Goal: Task Accomplishment & Management: Complete application form

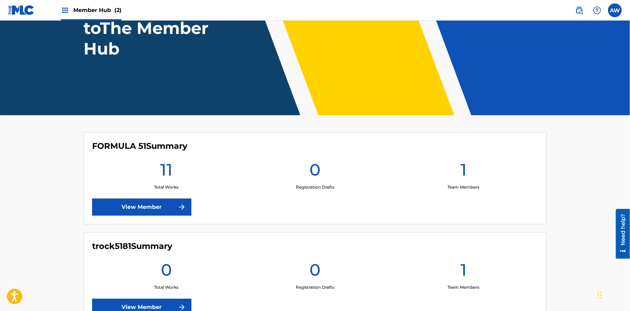
scroll to position [66, 0]
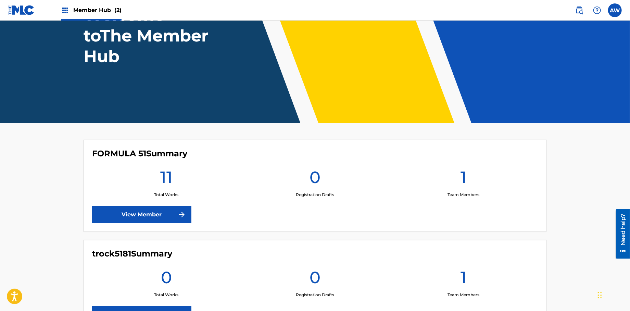
click at [23, 15] on img at bounding box center [21, 10] width 26 height 10
click at [69, 13] on img at bounding box center [65, 10] width 8 height 8
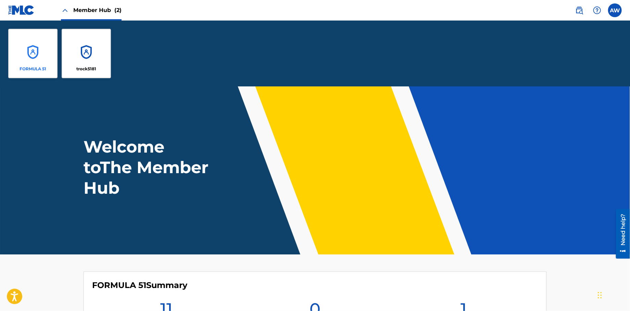
click at [36, 47] on div "FORMULA 51" at bounding box center [32, 53] width 49 height 49
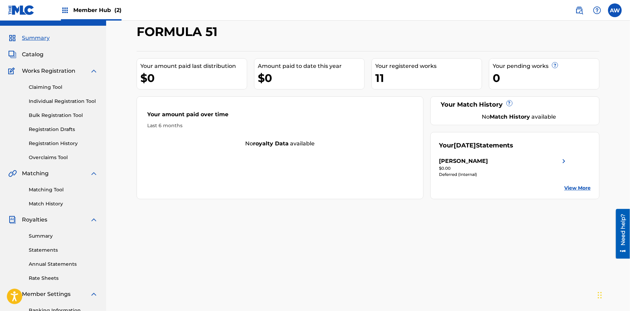
scroll to position [13, 0]
click at [37, 54] on span "Catalog" at bounding box center [33, 55] width 22 height 8
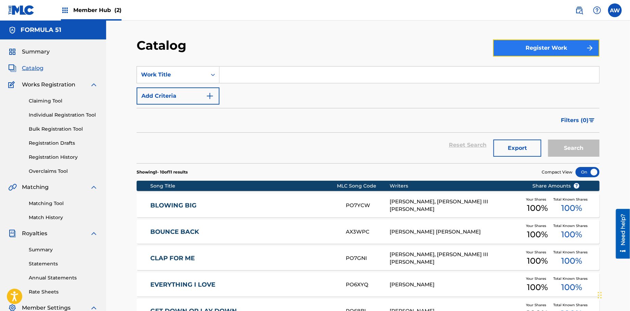
click at [503, 42] on button "Register Work" at bounding box center [546, 47] width 107 height 17
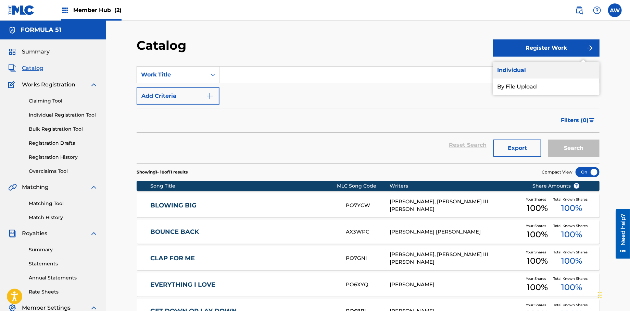
click at [504, 72] on link "Individual" at bounding box center [546, 70] width 107 height 16
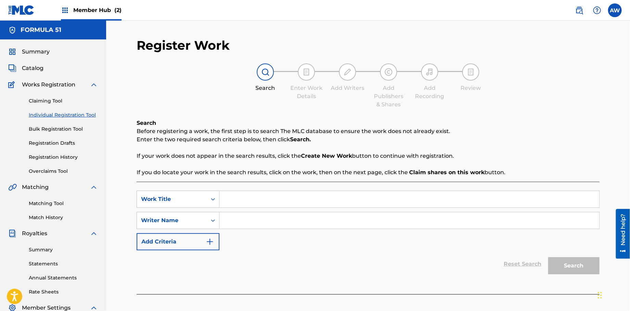
click at [233, 203] on input "Search Form" at bounding box center [410, 199] width 380 height 16
type input "[PERSON_NAME]"
click at [239, 217] on input "Search Form" at bounding box center [410, 220] width 380 height 16
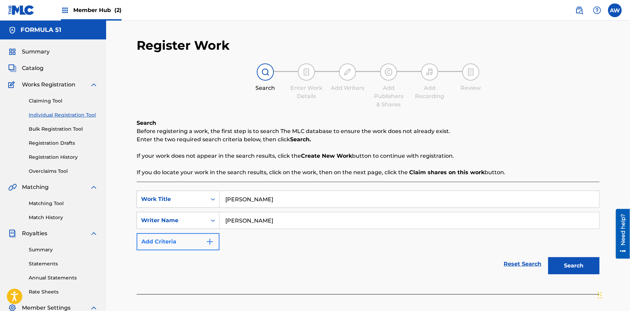
type input "[PERSON_NAME]"
click at [214, 245] on button "Add Criteria" at bounding box center [178, 241] width 83 height 17
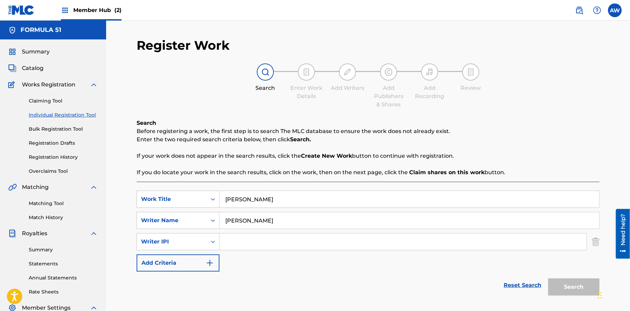
click at [233, 240] on input "Search Form" at bounding box center [403, 241] width 367 height 16
click at [274, 242] on input "Formula 51" at bounding box center [403, 241] width 367 height 16
type input "F"
type input "572298521"
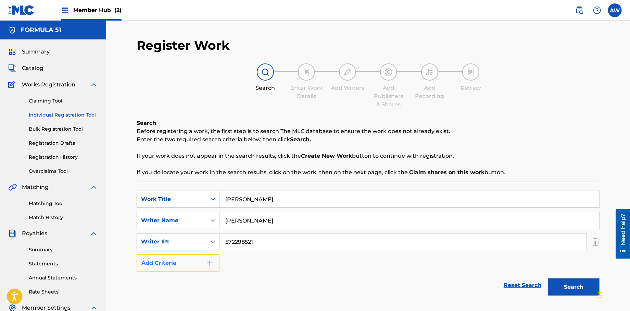
click at [215, 263] on button "Add Criteria" at bounding box center [178, 262] width 83 height 17
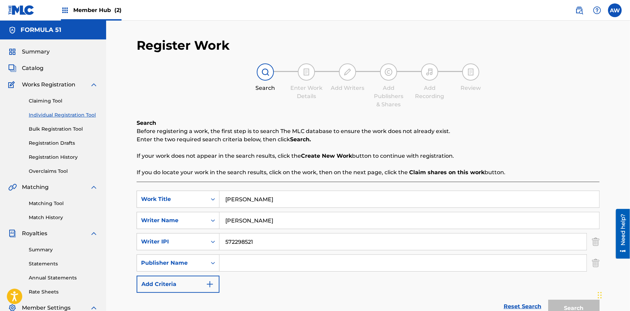
click at [241, 263] on input "Search Form" at bounding box center [403, 262] width 367 height 16
type input "Formula 51"
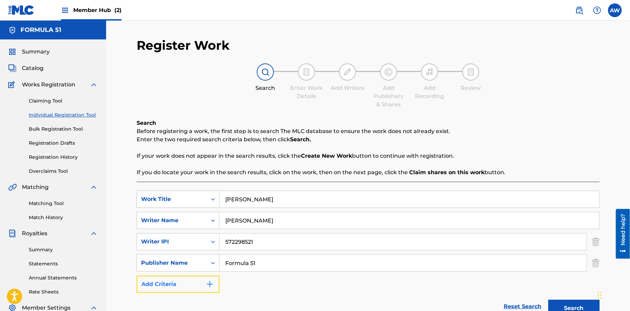
click at [215, 288] on button "Add Criteria" at bounding box center [178, 283] width 83 height 17
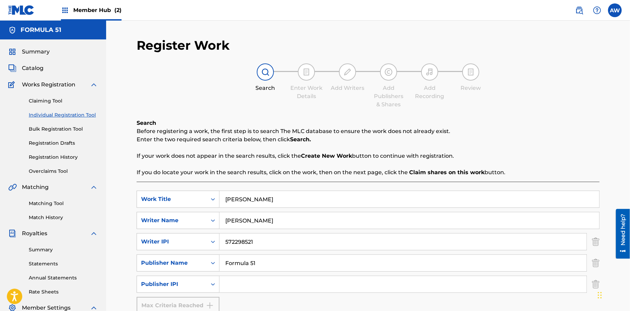
click at [273, 289] on input "Search Form" at bounding box center [403, 284] width 367 height 16
type input "1106052708"
drag, startPoint x: 629, startPoint y: 171, endPoint x: 632, endPoint y: 237, distance: 65.5
click at [630, 237] on html "Accessibility Screen-Reader Guide, Feedback, and Issue Reporting | New window C…" at bounding box center [315, 155] width 630 height 311
click at [596, 139] on p "Enter the two required search criteria below, then click Search." at bounding box center [368, 139] width 463 height 8
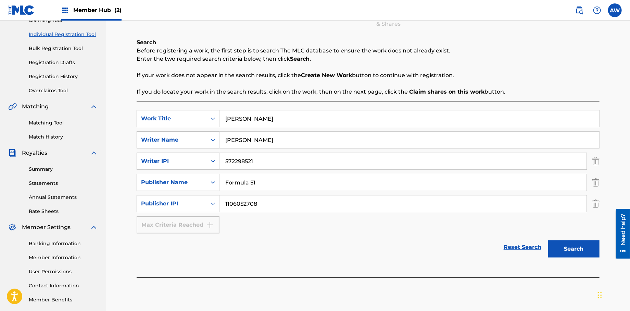
scroll to position [102, 0]
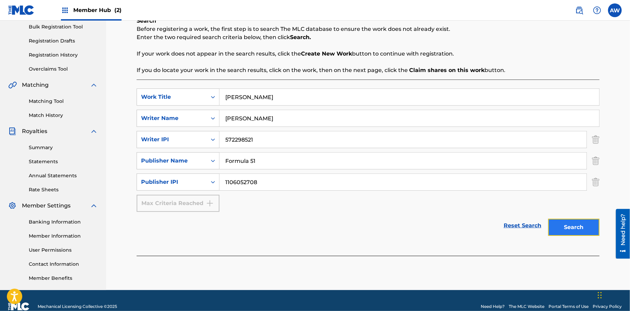
click at [561, 228] on button "Search" at bounding box center [573, 226] width 51 height 17
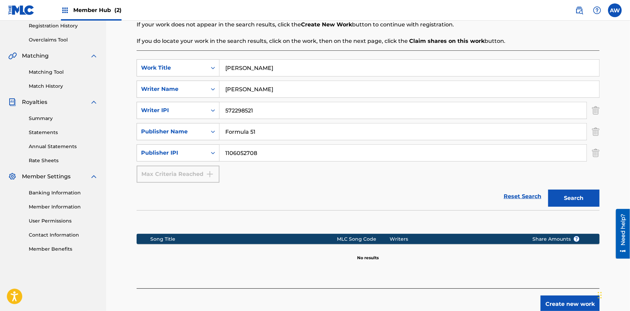
scroll to position [165, 0]
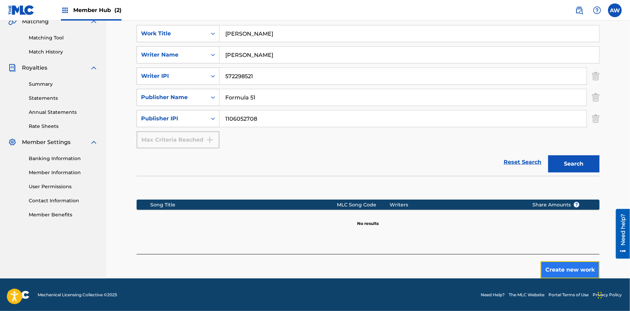
click at [555, 267] on button "Create new work" at bounding box center [570, 269] width 59 height 17
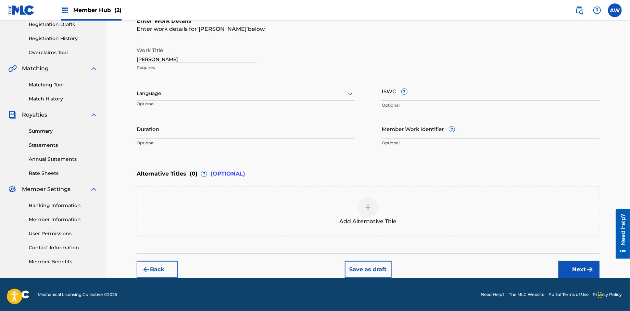
scroll to position [118, 0]
click at [567, 269] on button "Next" at bounding box center [579, 269] width 41 height 17
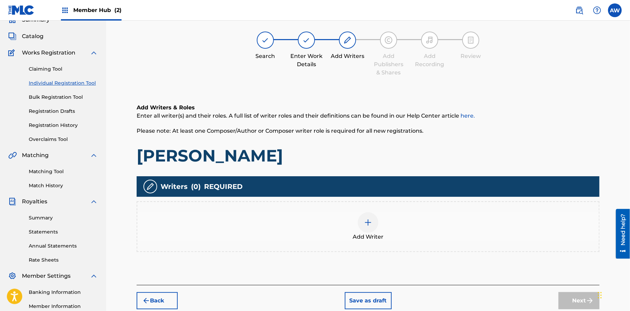
scroll to position [31, 0]
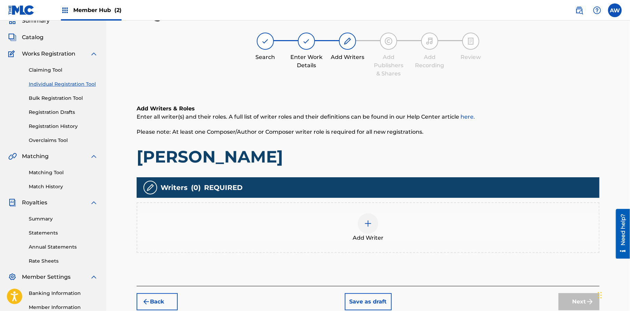
click at [370, 233] on div at bounding box center [368, 223] width 21 height 21
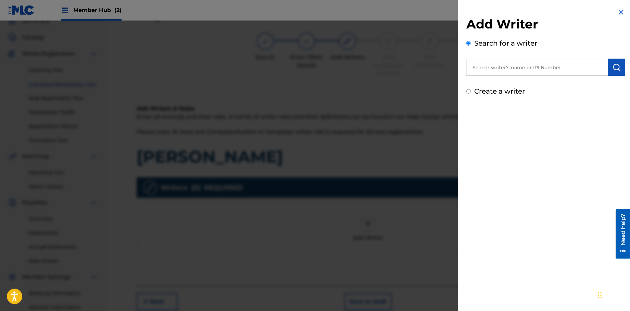
click at [476, 68] on input "text" at bounding box center [537, 67] width 142 height 17
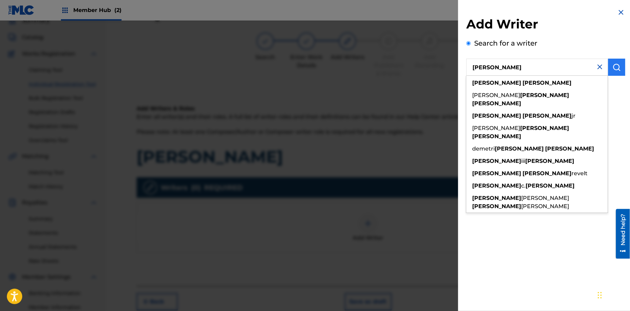
type input "[PERSON_NAME]"
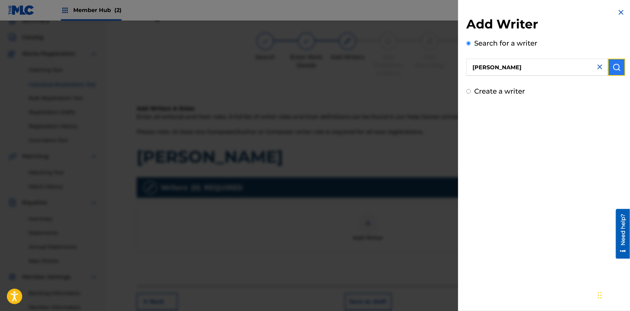
click at [610, 71] on button "submit" at bounding box center [616, 67] width 17 height 17
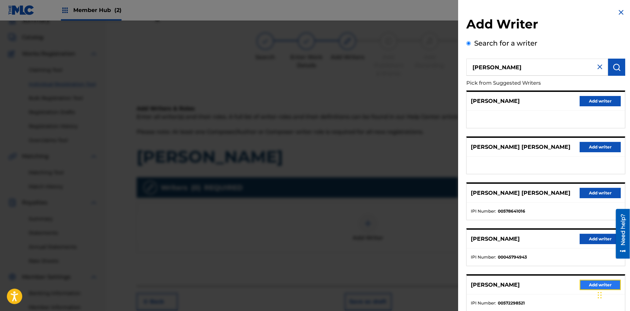
click at [586, 287] on button "Add writer" at bounding box center [600, 284] width 41 height 10
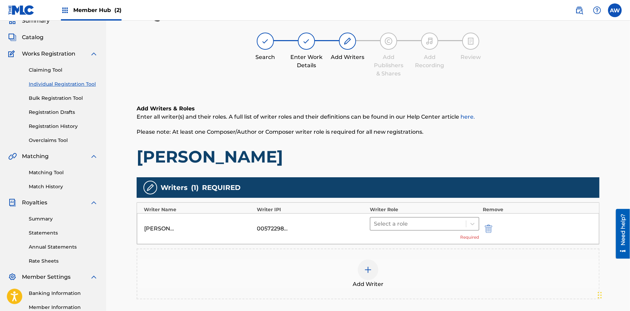
click at [399, 224] on div at bounding box center [418, 224] width 89 height 10
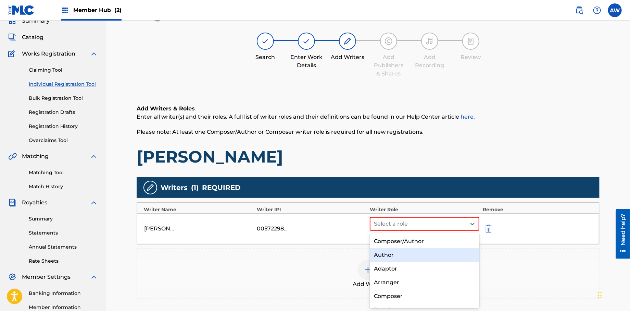
click at [400, 254] on div "Author" at bounding box center [425, 255] width 110 height 14
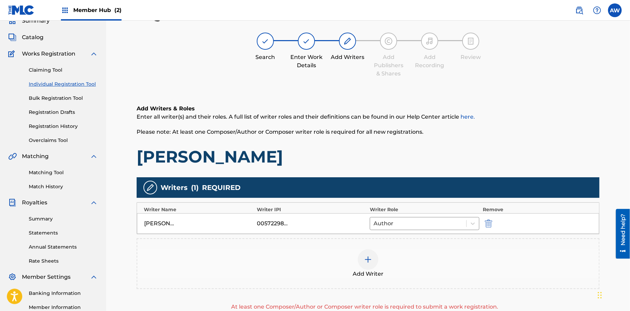
click at [371, 259] on img at bounding box center [368, 259] width 8 height 8
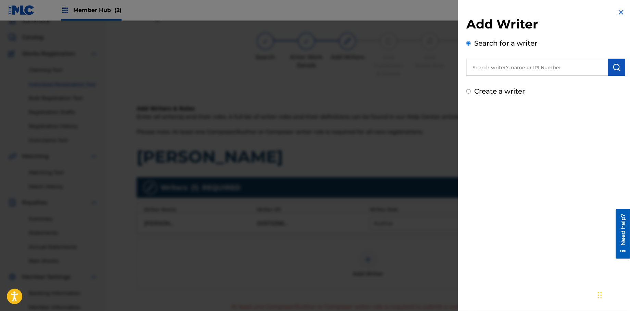
click at [467, 90] on input "Create a writer" at bounding box center [468, 91] width 4 height 4
radio input "false"
radio input "true"
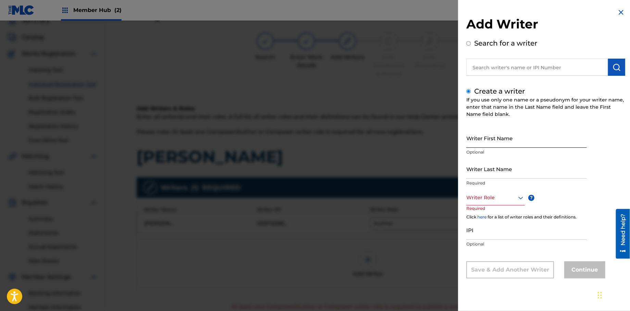
click at [486, 141] on input "Writer First Name" at bounding box center [526, 138] width 121 height 20
type input "[PERSON_NAME]"
click at [492, 172] on input "Writer Last Name" at bounding box center [526, 169] width 121 height 20
type input "[PERSON_NAME]"
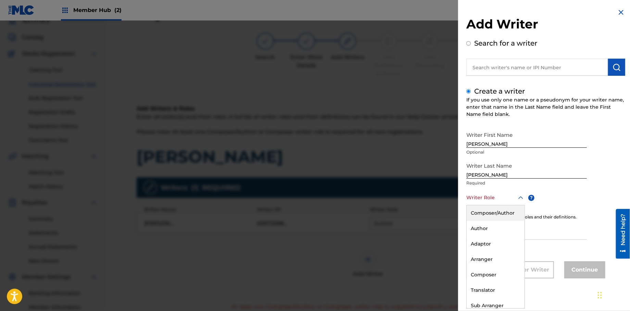
click at [478, 201] on div at bounding box center [495, 197] width 59 height 9
click at [483, 271] on div "Composer" at bounding box center [496, 274] width 58 height 15
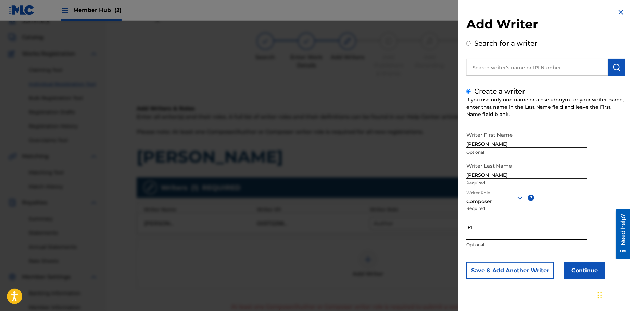
click at [485, 238] on input "IPI" at bounding box center [526, 231] width 121 height 20
type input "528264054"
click at [565, 272] on button "Continue" at bounding box center [584, 270] width 41 height 17
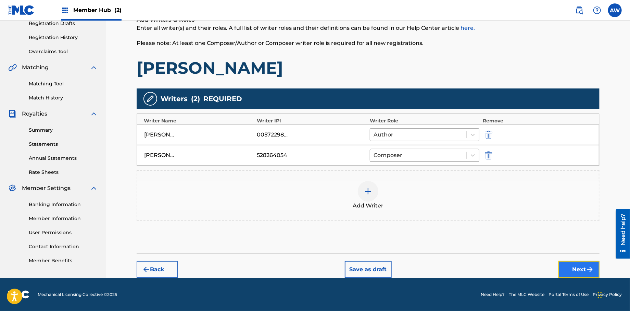
click at [580, 270] on button "Next" at bounding box center [579, 269] width 41 height 17
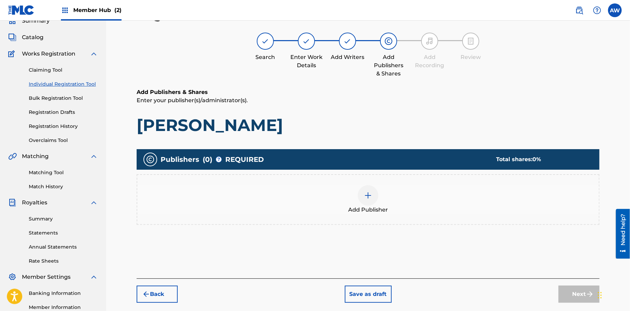
click at [364, 195] on img at bounding box center [368, 195] width 8 height 8
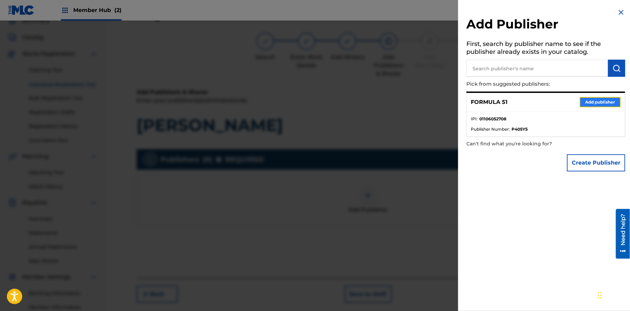
click at [595, 103] on button "Add publisher" at bounding box center [600, 102] width 41 height 10
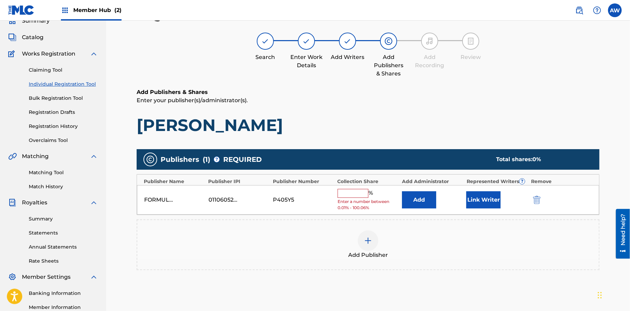
click at [346, 195] on input "text" at bounding box center [353, 193] width 31 height 9
type input "100"
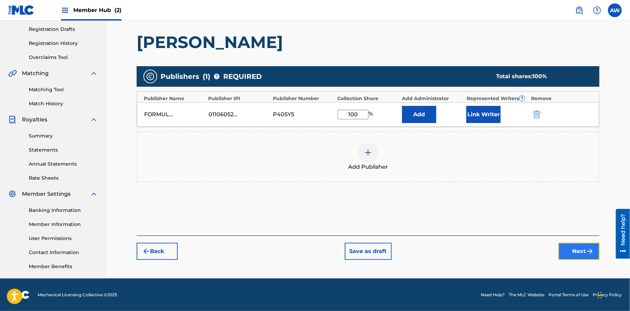
click at [580, 248] on button "Next" at bounding box center [579, 250] width 41 height 17
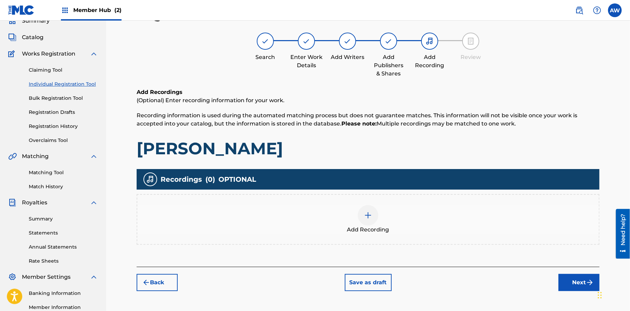
click at [368, 216] on img at bounding box center [368, 215] width 8 height 8
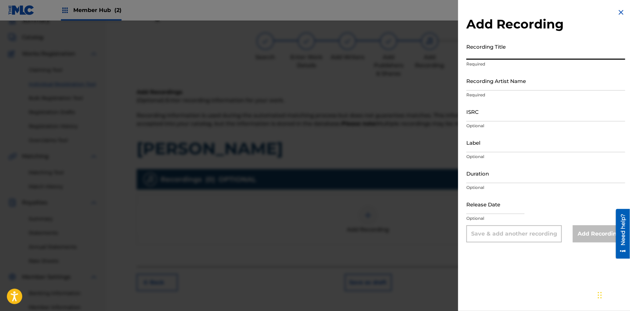
click at [491, 56] on input "Recording Title" at bounding box center [545, 50] width 159 height 20
type input "Papers, Vol 1."
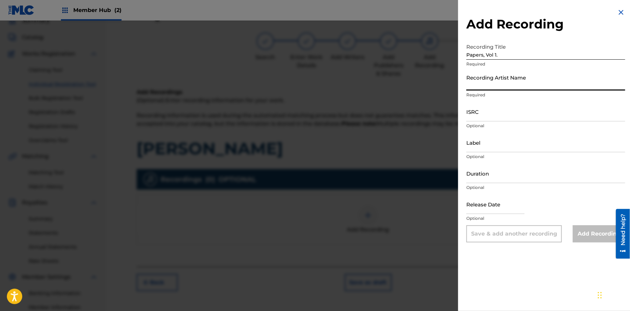
click at [482, 88] on input "Recording Artist Name" at bounding box center [545, 81] width 159 height 20
type input "T-Rock"
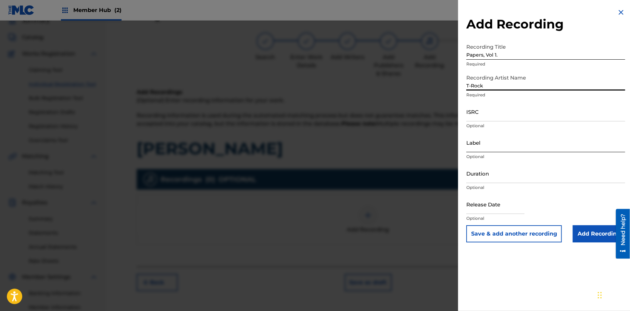
click at [499, 147] on input "Label" at bounding box center [545, 143] width 159 height 20
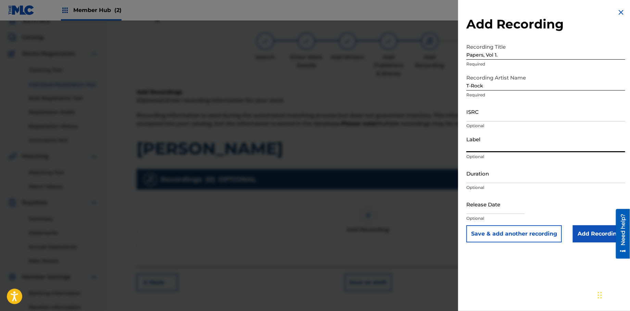
type input "Rock Solid Music"
select select "8"
select select "2025"
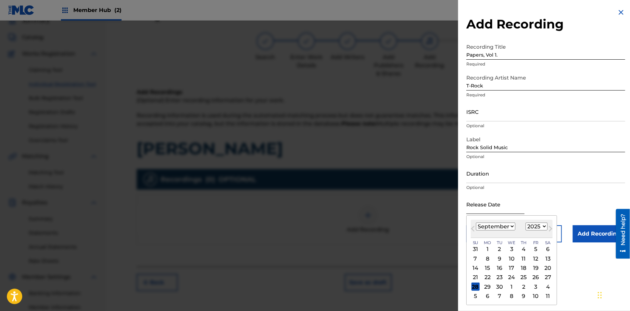
click at [503, 208] on input "text" at bounding box center [495, 204] width 58 height 20
type input "[DATE]"
select select "0"
select select "2013"
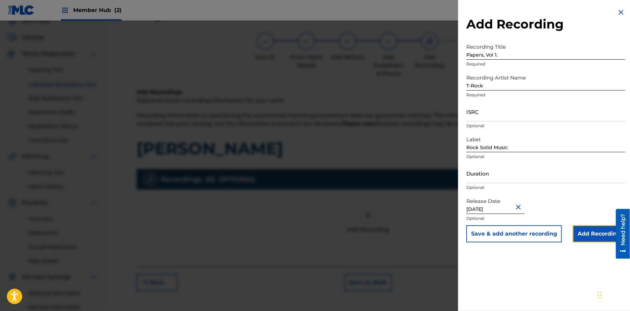
click at [583, 233] on input "Add Recording" at bounding box center [599, 233] width 52 height 17
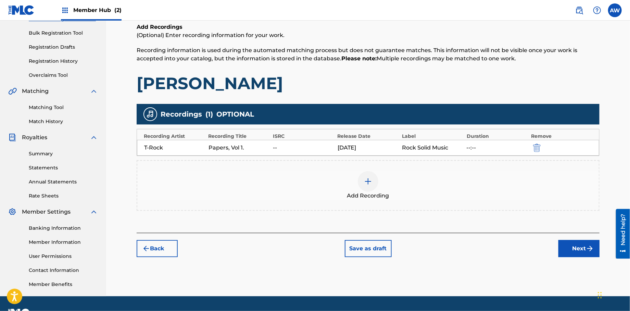
scroll to position [109, 0]
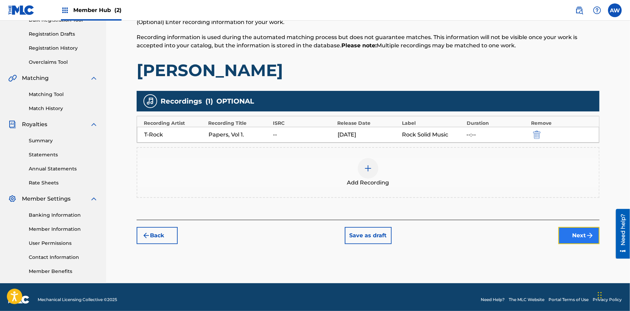
click at [582, 232] on button "Next" at bounding box center [579, 235] width 41 height 17
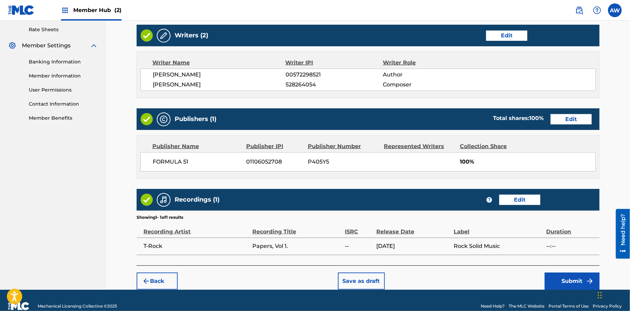
scroll to position [265, 0]
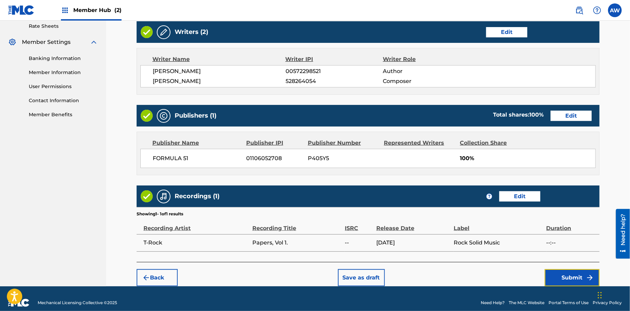
click at [557, 278] on button "Submit" at bounding box center [572, 277] width 55 height 17
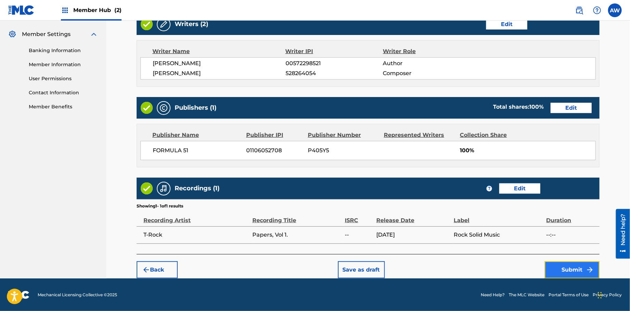
click at [579, 273] on button "Submit" at bounding box center [572, 269] width 55 height 17
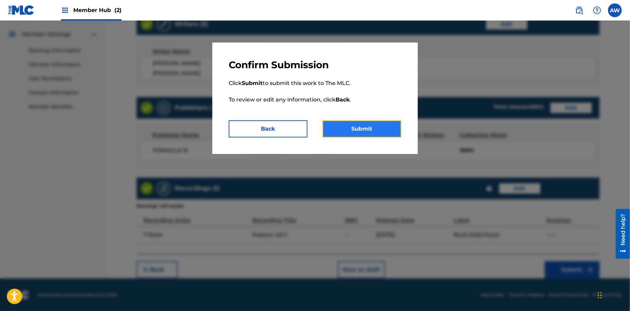
click at [369, 128] on button "Submit" at bounding box center [362, 128] width 79 height 17
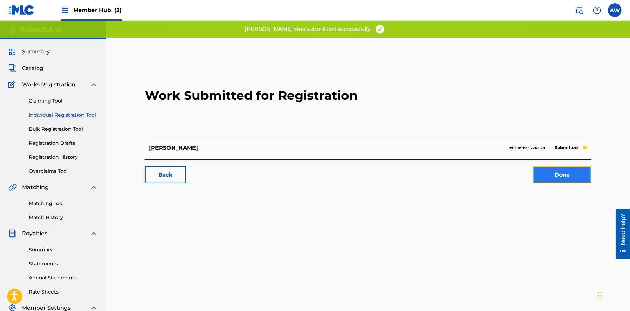
click at [559, 168] on link "Done" at bounding box center [562, 174] width 58 height 17
